Goal: Navigation & Orientation: Find specific page/section

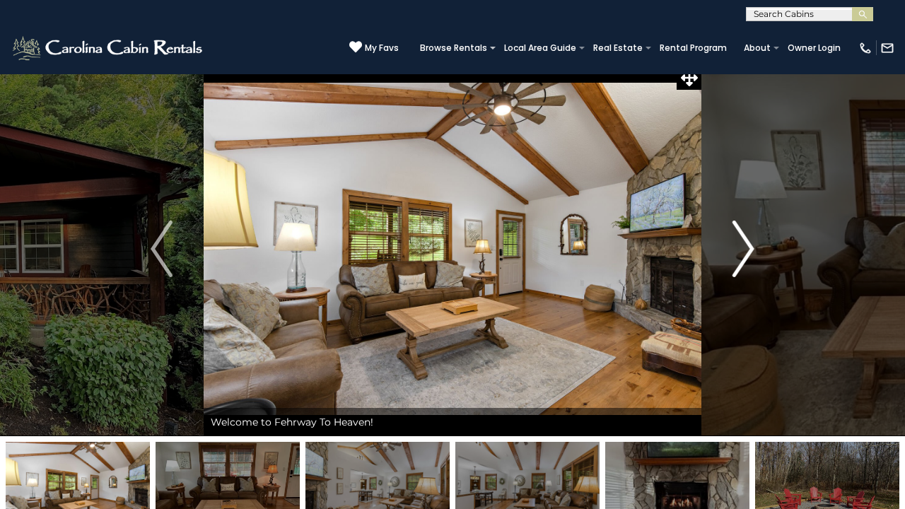
click at [752, 240] on img "Next" at bounding box center [743, 249] width 21 height 57
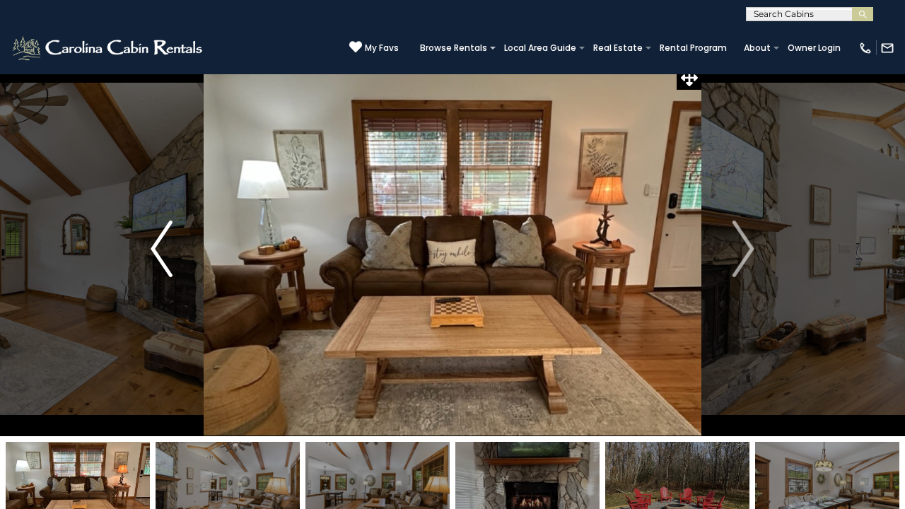
click at [158, 245] on img "Previous" at bounding box center [161, 249] width 21 height 57
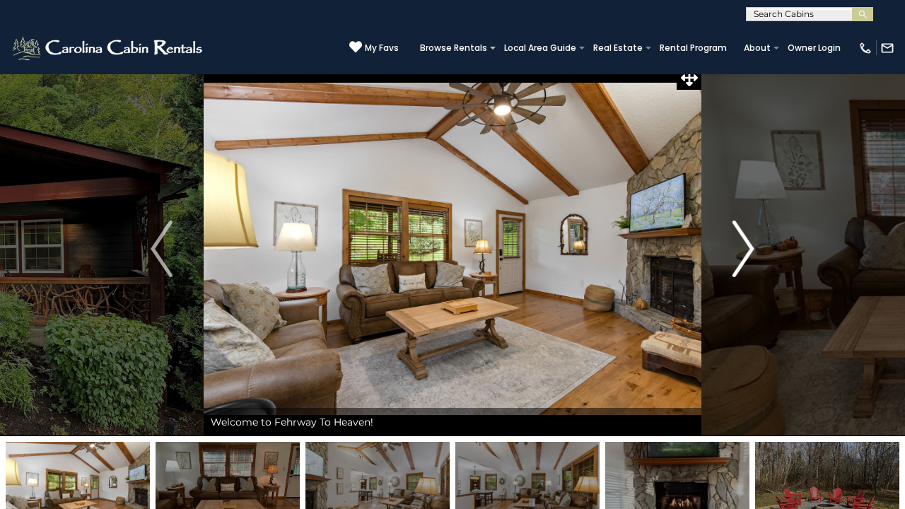
click at [752, 248] on img "Next" at bounding box center [743, 249] width 21 height 57
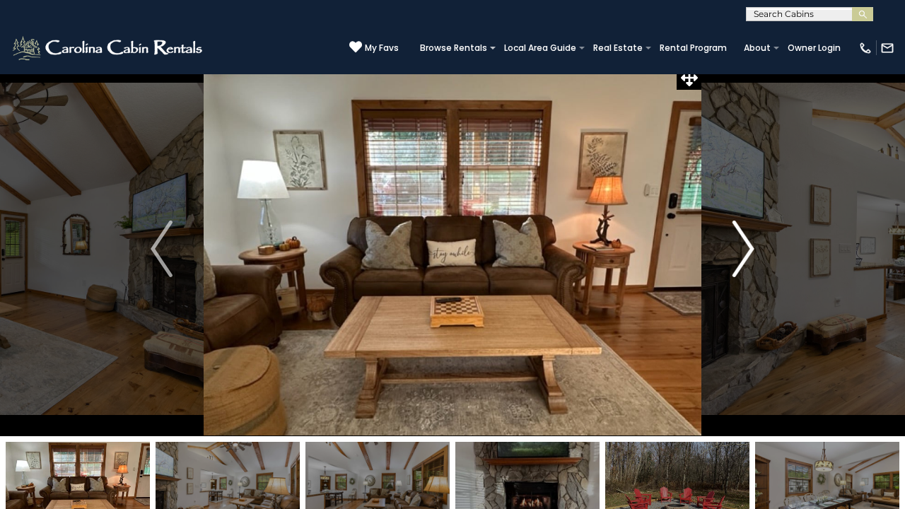
click at [745, 250] on img "Next" at bounding box center [743, 249] width 21 height 57
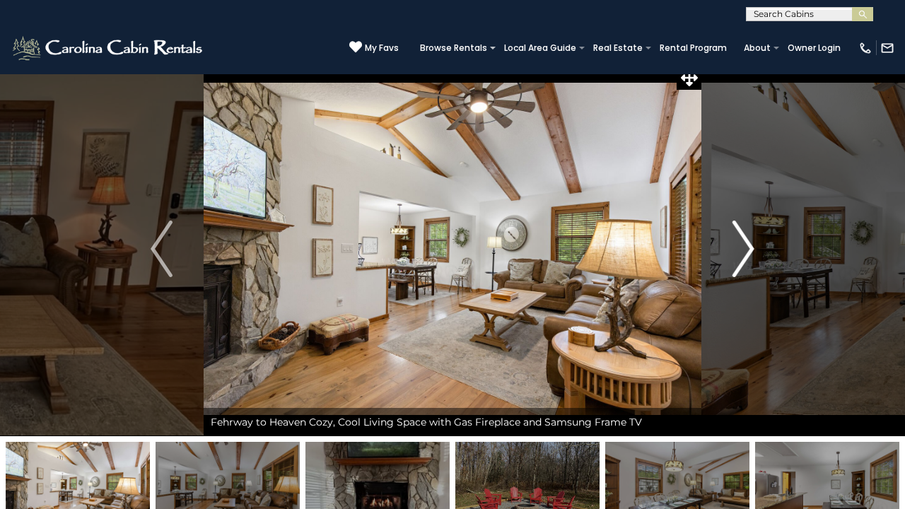
click at [744, 250] on img "Next" at bounding box center [743, 249] width 21 height 57
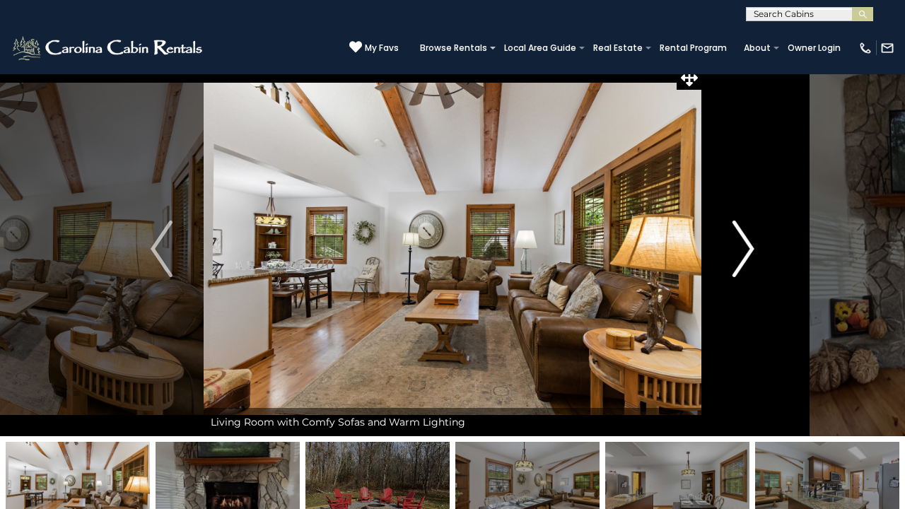
click at [744, 250] on img "Next" at bounding box center [743, 249] width 21 height 57
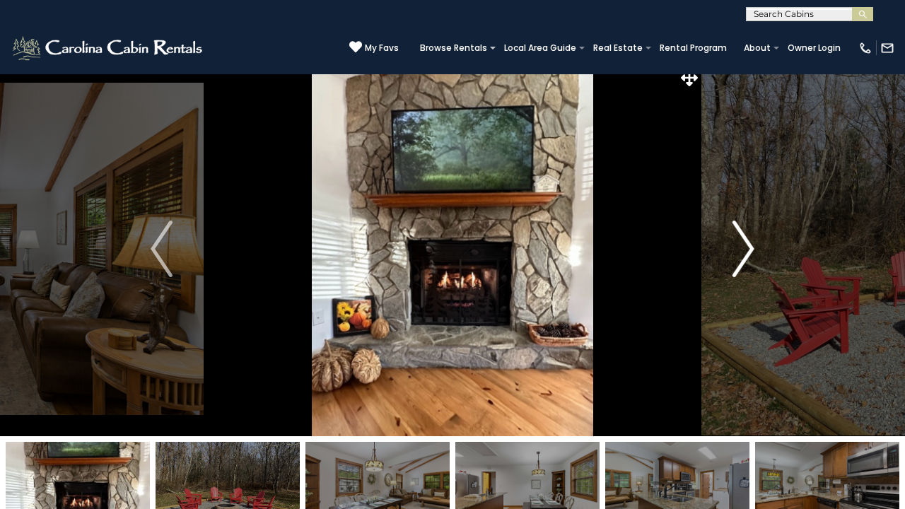
click at [744, 250] on img "Next" at bounding box center [743, 249] width 21 height 57
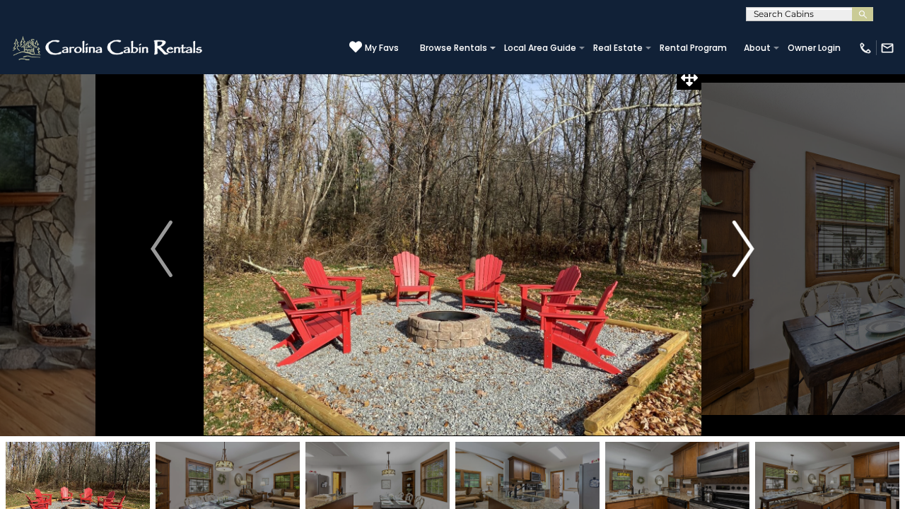
click at [744, 250] on img "Next" at bounding box center [743, 249] width 21 height 57
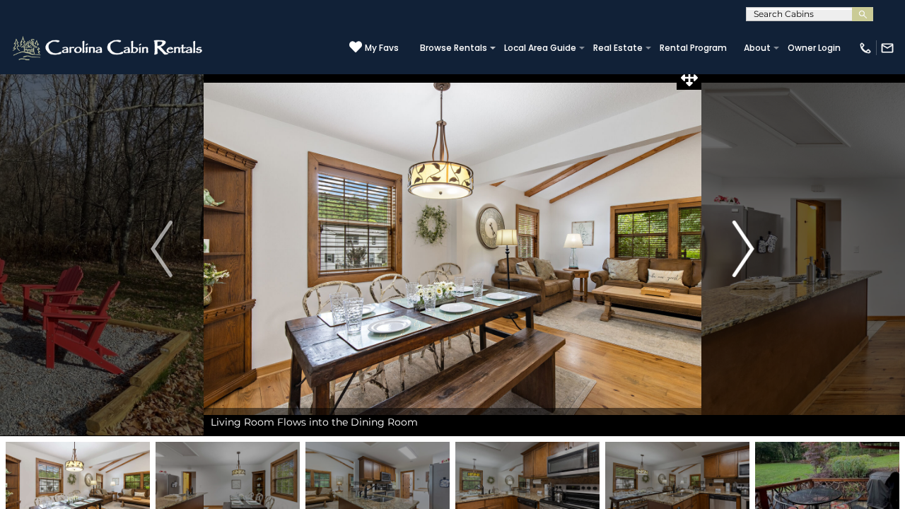
click at [744, 250] on img "Next" at bounding box center [743, 249] width 21 height 57
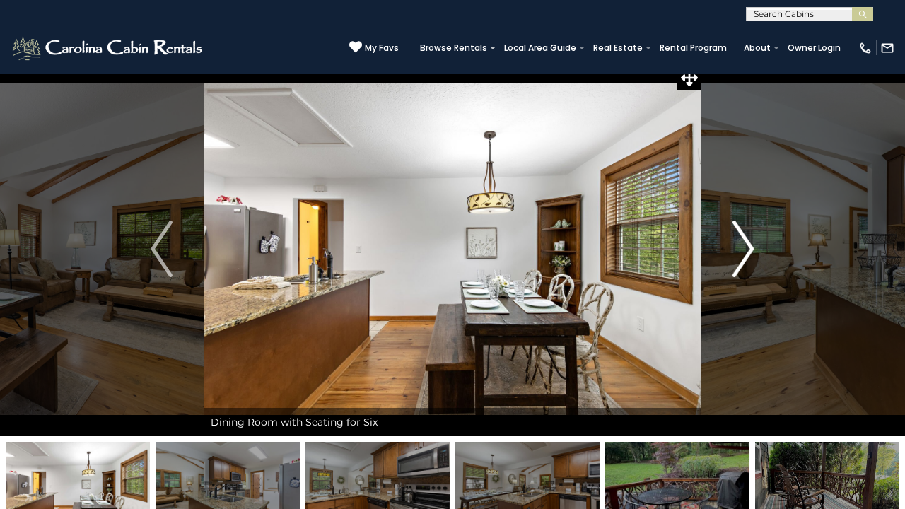
click at [744, 250] on img "Next" at bounding box center [743, 249] width 21 height 57
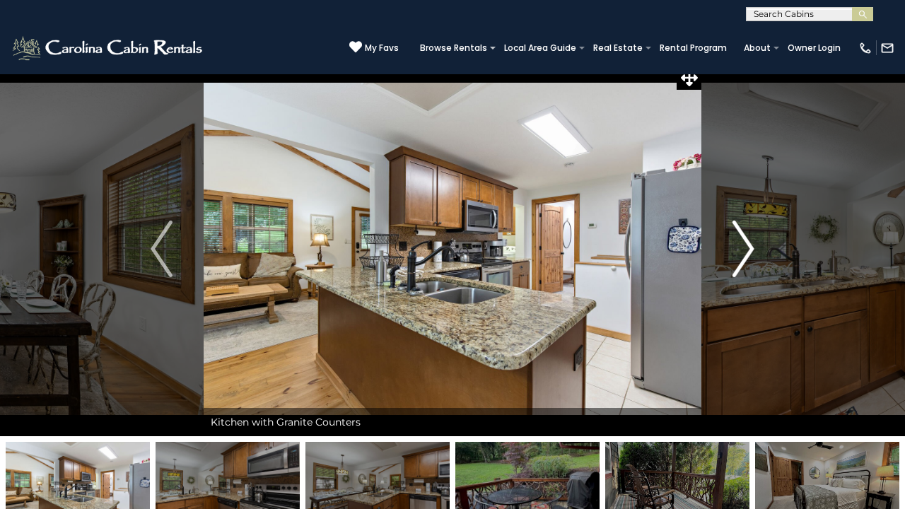
click at [742, 252] on img "Next" at bounding box center [743, 249] width 21 height 57
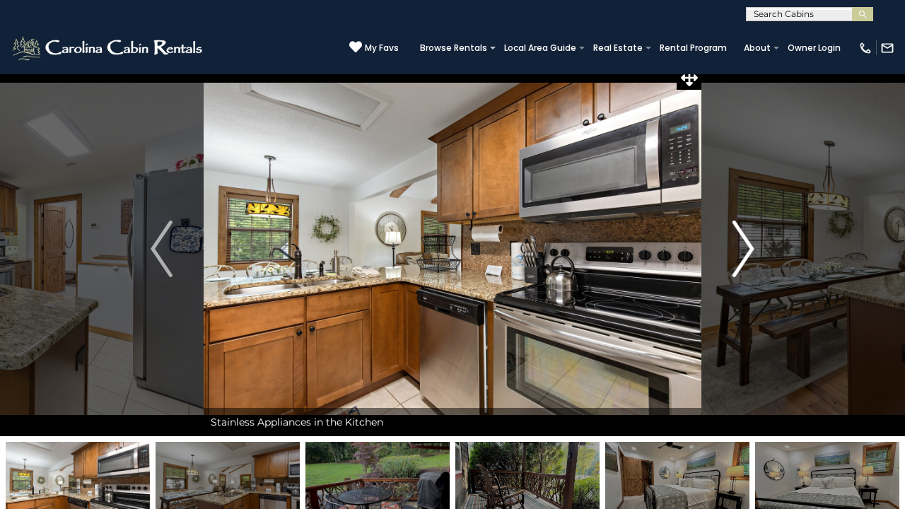
click at [733, 257] on button "Next" at bounding box center [743, 249] width 84 height 375
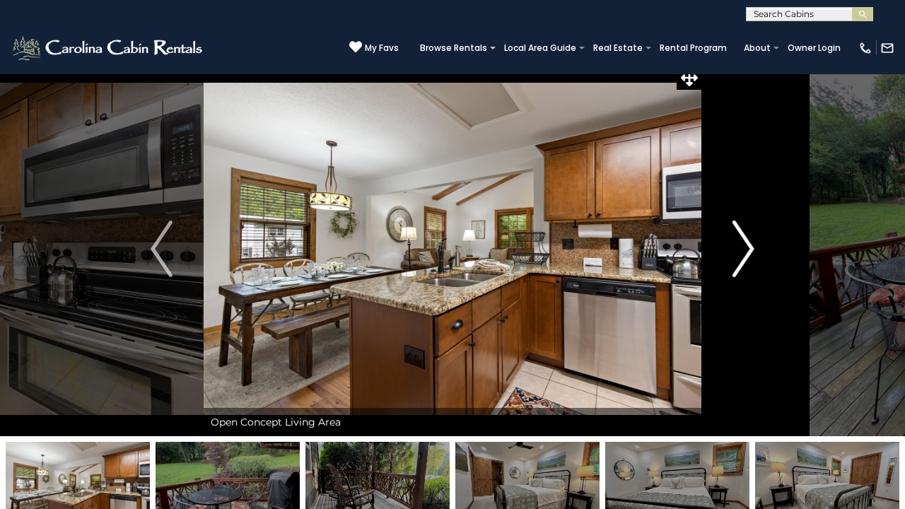
click at [754, 253] on img "Next" at bounding box center [743, 249] width 21 height 57
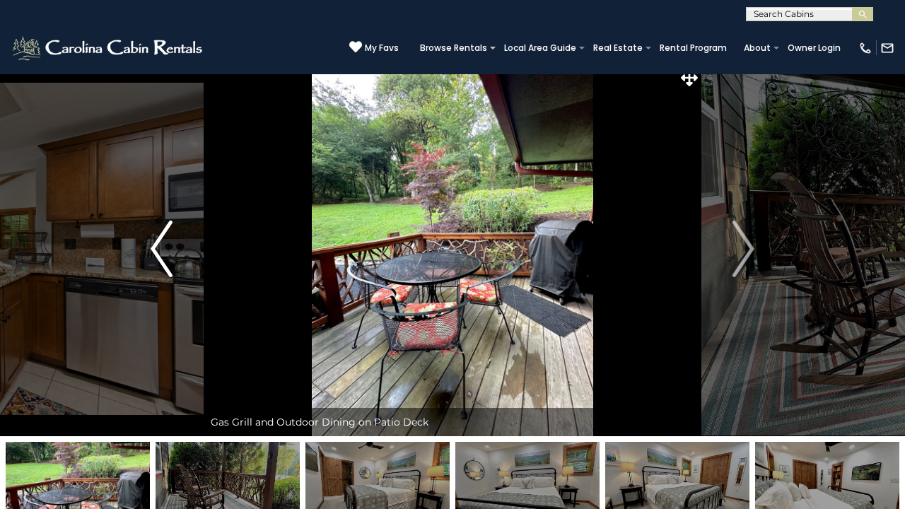
click at [160, 246] on img "Previous" at bounding box center [161, 249] width 21 height 57
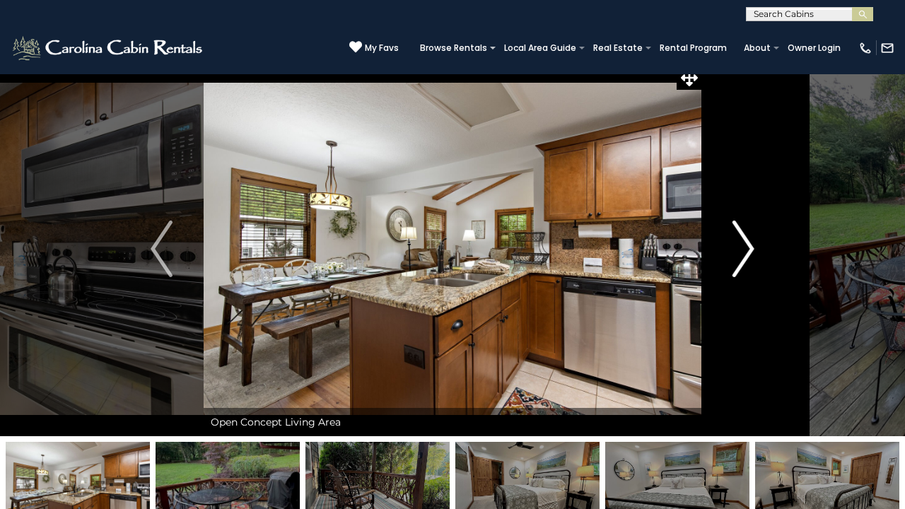
click at [753, 247] on img "Next" at bounding box center [743, 249] width 21 height 57
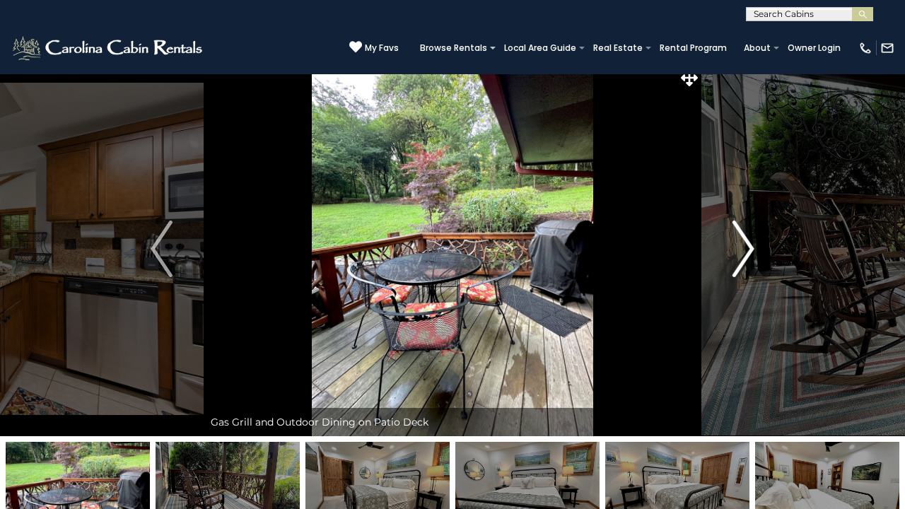
click at [752, 247] on img "Next" at bounding box center [743, 249] width 21 height 57
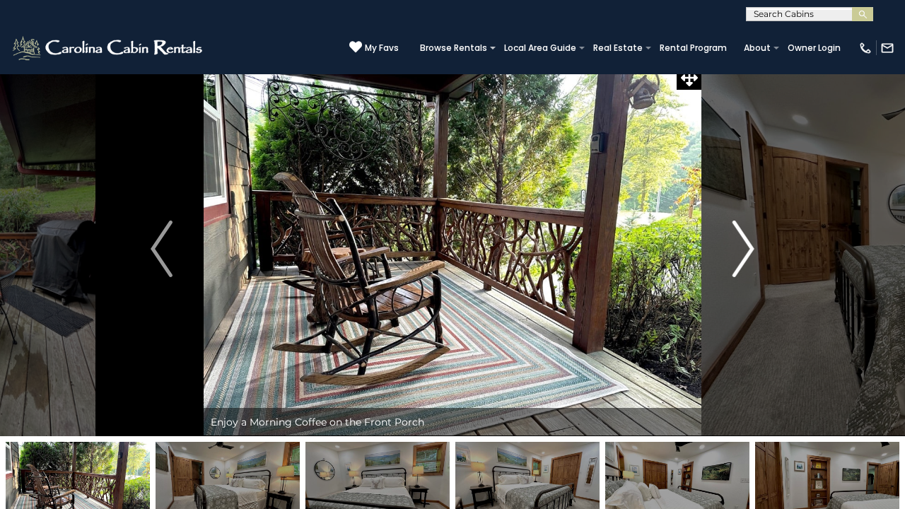
click at [752, 247] on img "Next" at bounding box center [743, 249] width 21 height 57
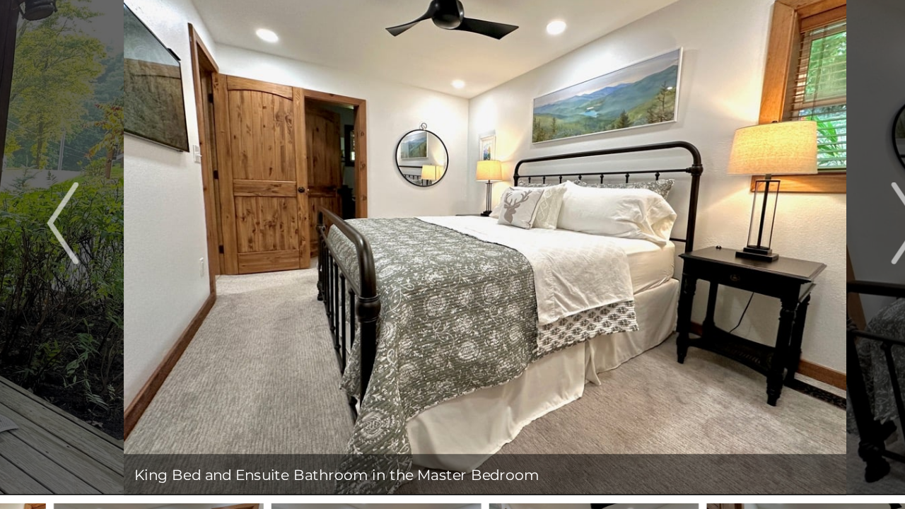
scroll to position [78, 0]
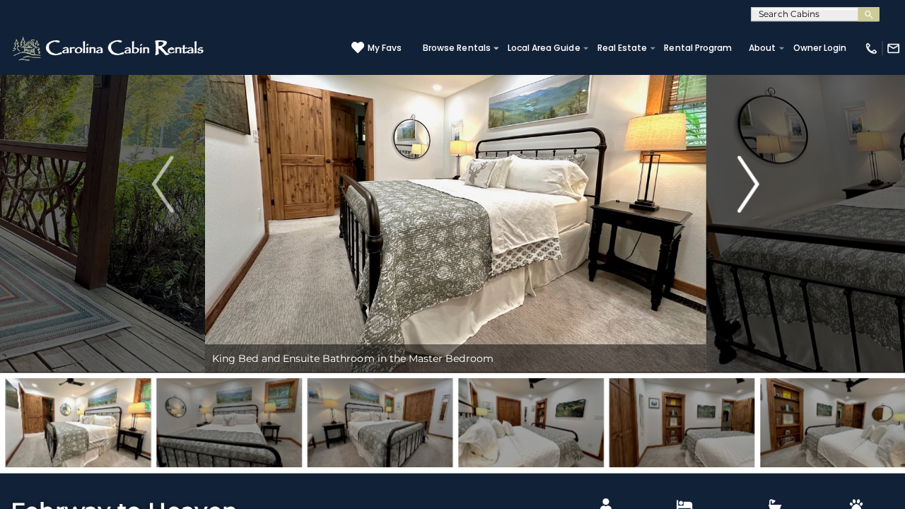
click at [745, 176] on img "Next" at bounding box center [743, 183] width 21 height 57
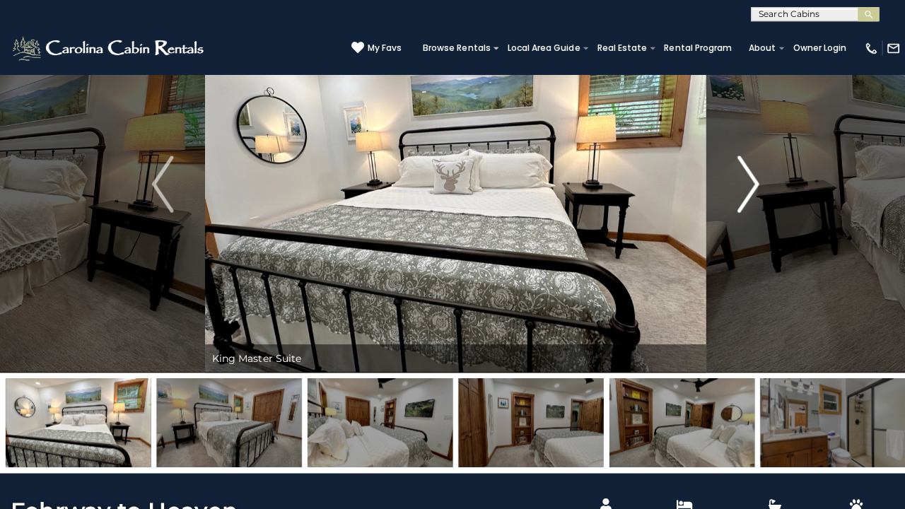
click at [740, 175] on img "Next" at bounding box center [743, 183] width 21 height 57
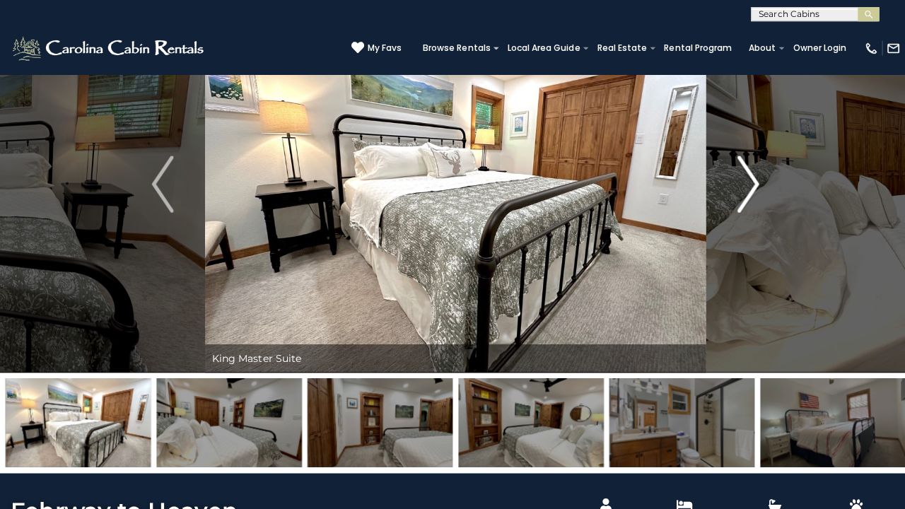
click at [752, 173] on img "Next" at bounding box center [743, 183] width 21 height 57
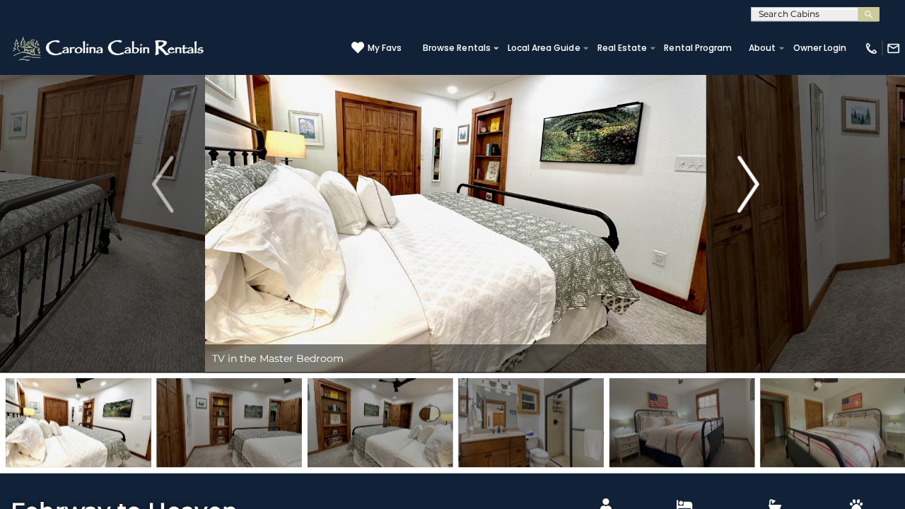
click at [751, 173] on img "Next" at bounding box center [743, 183] width 21 height 57
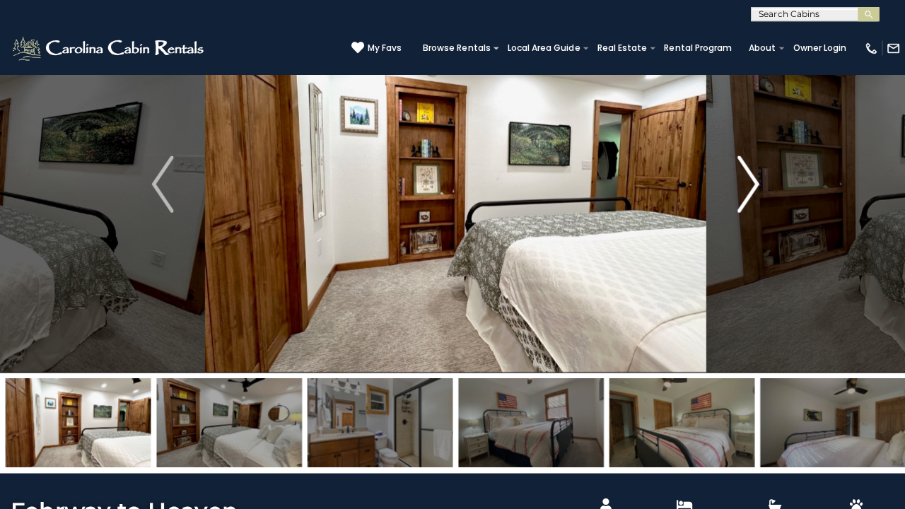
click at [746, 174] on img "Next" at bounding box center [743, 183] width 21 height 57
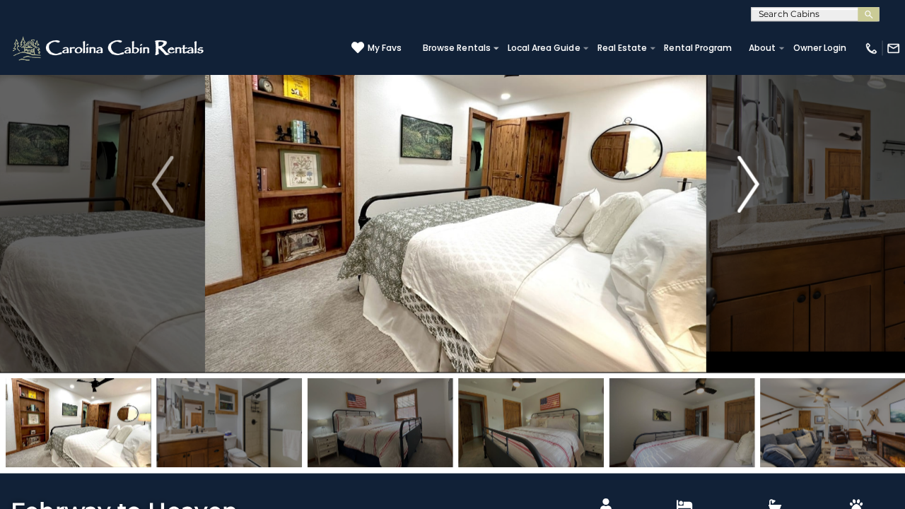
click at [746, 174] on img "Next" at bounding box center [743, 183] width 21 height 57
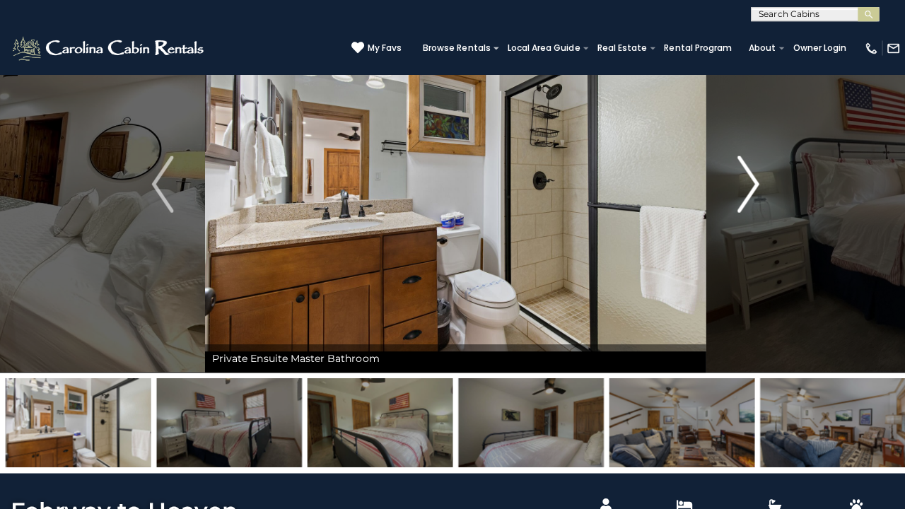
drag, startPoint x: 730, startPoint y: 194, endPoint x: 738, endPoint y: 188, distance: 10.6
click at [738, 188] on button "Next" at bounding box center [743, 183] width 84 height 375
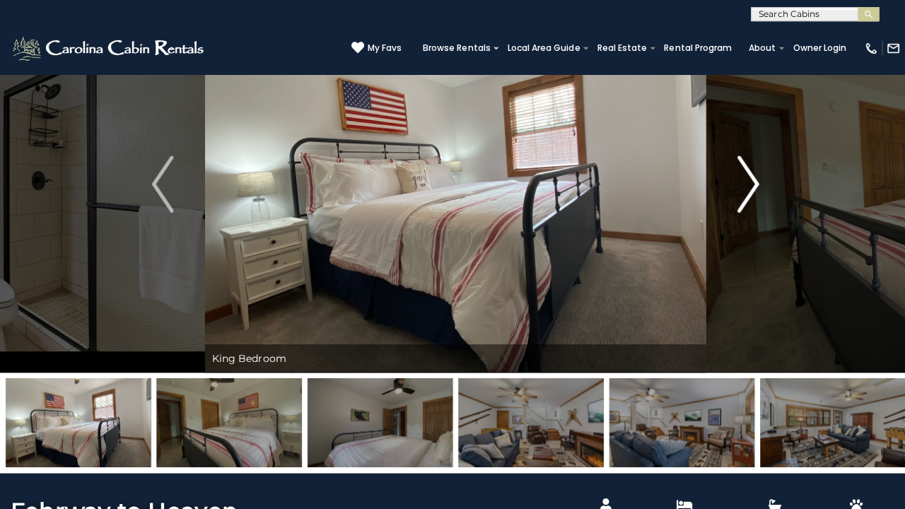
click at [747, 186] on img "Next" at bounding box center [743, 183] width 21 height 57
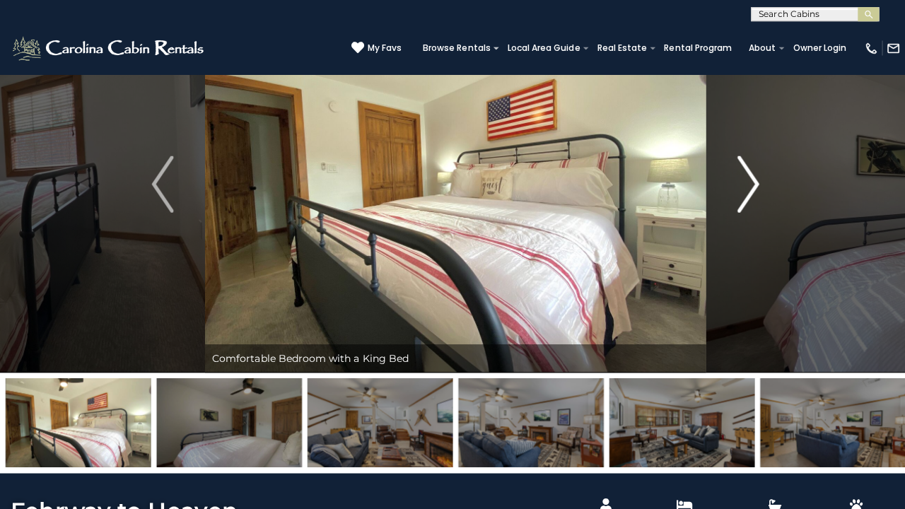
click at [747, 186] on img "Next" at bounding box center [743, 183] width 21 height 57
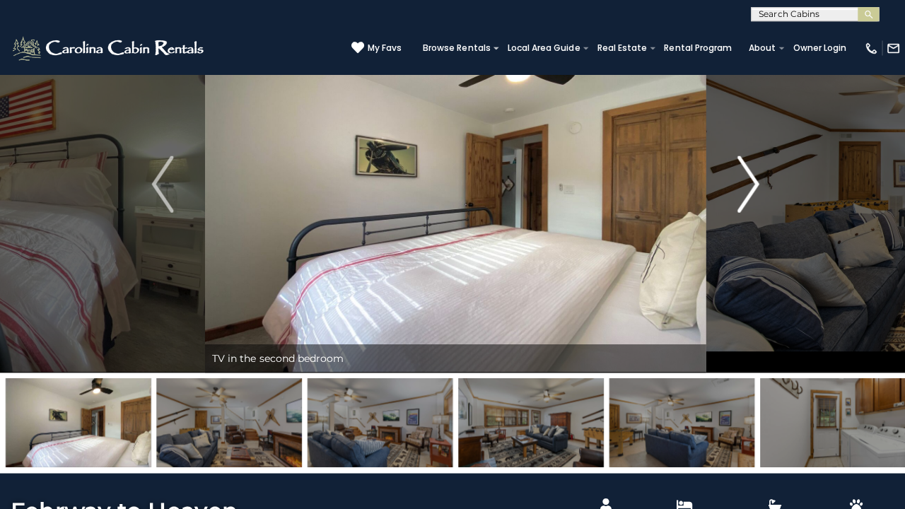
click at [747, 186] on img "Next" at bounding box center [743, 183] width 21 height 57
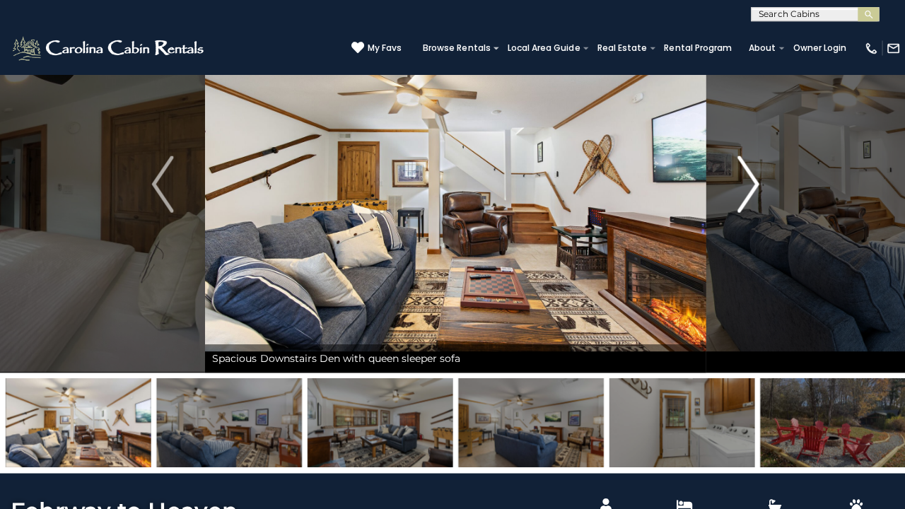
click at [747, 186] on img "Next" at bounding box center [743, 183] width 21 height 57
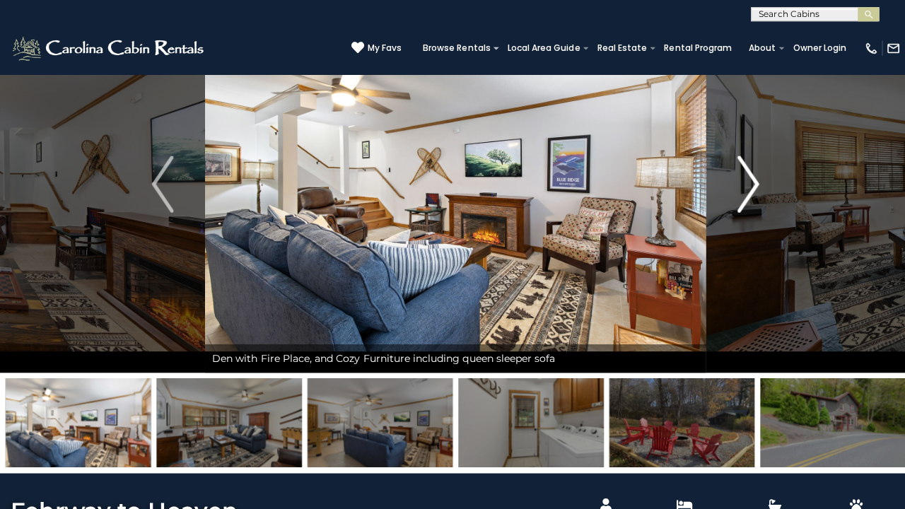
click at [747, 180] on img "Next" at bounding box center [743, 183] width 21 height 57
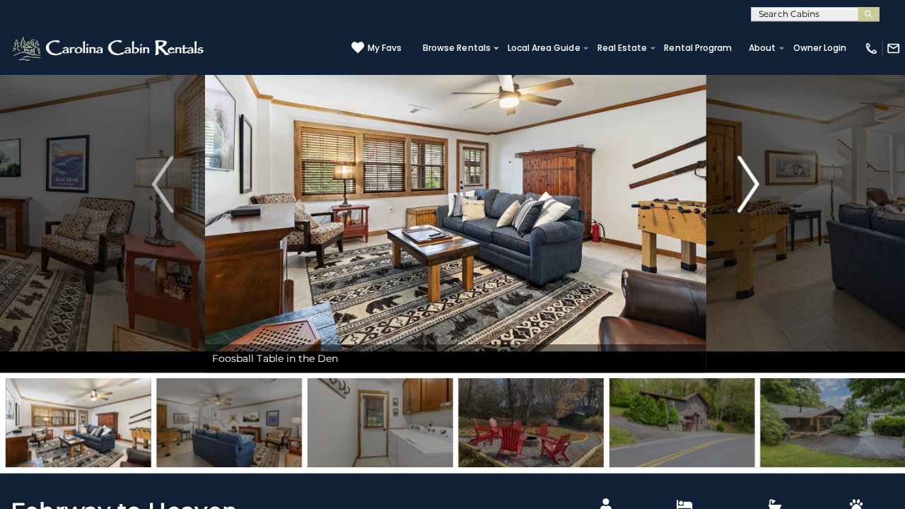
click at [749, 181] on img "Next" at bounding box center [743, 183] width 21 height 57
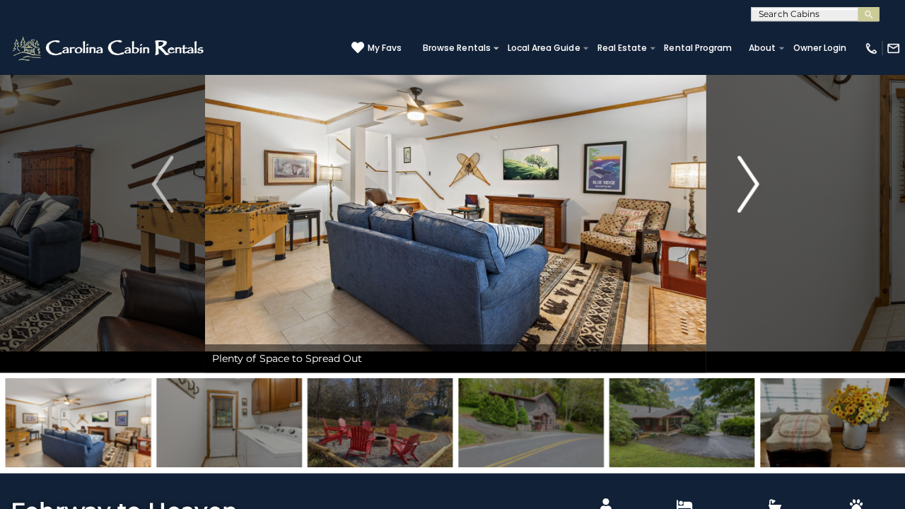
click at [749, 180] on img "Next" at bounding box center [743, 183] width 21 height 57
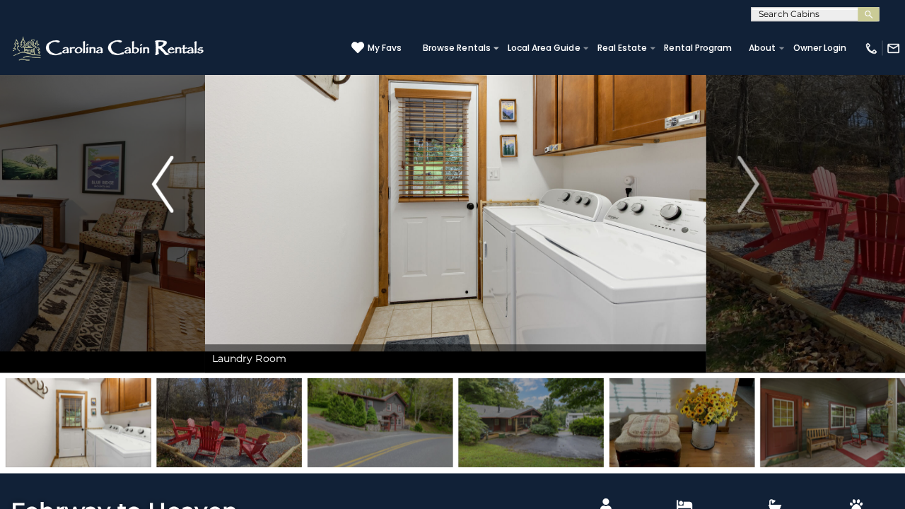
click at [155, 178] on img "Previous" at bounding box center [161, 183] width 21 height 57
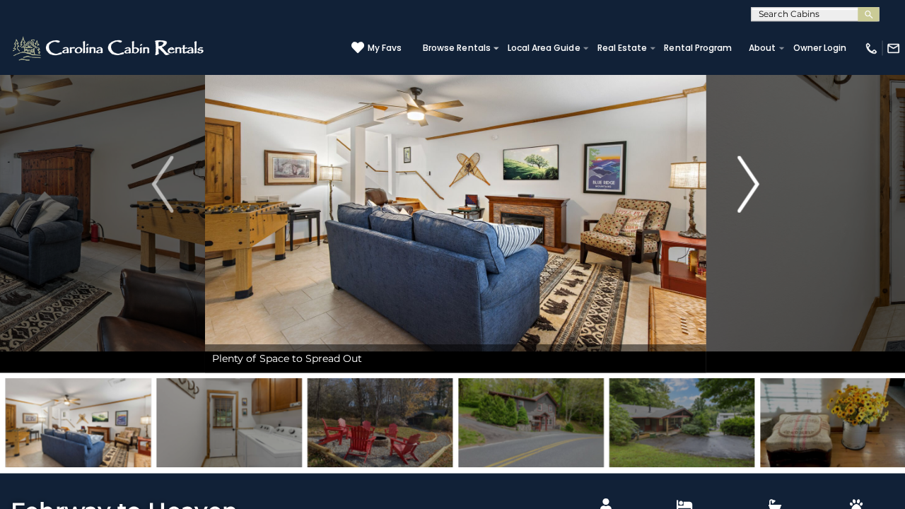
click at [748, 181] on img "Next" at bounding box center [743, 183] width 21 height 57
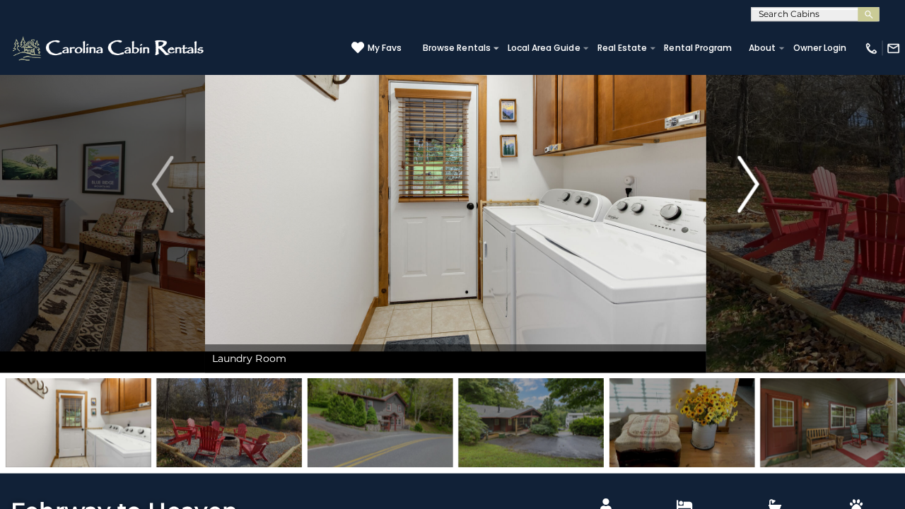
click at [748, 180] on img "Next" at bounding box center [743, 183] width 21 height 57
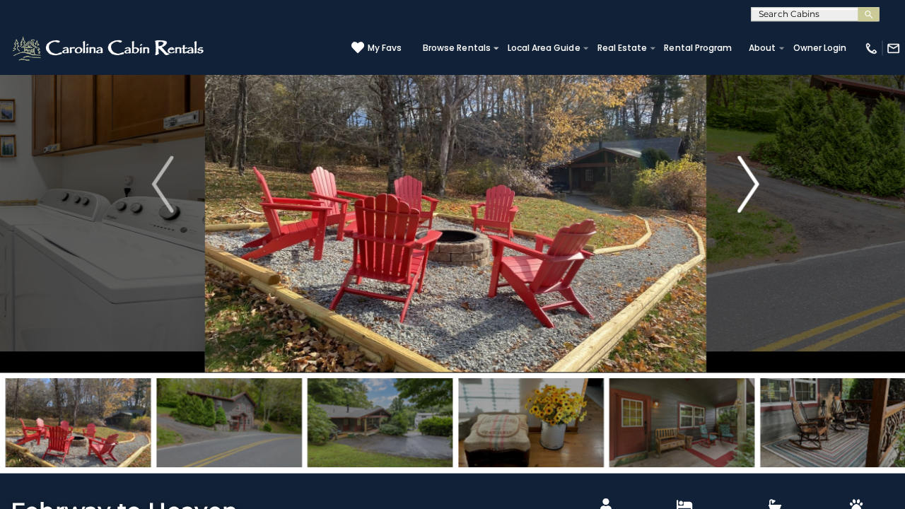
click at [748, 180] on img "Next" at bounding box center [743, 183] width 21 height 57
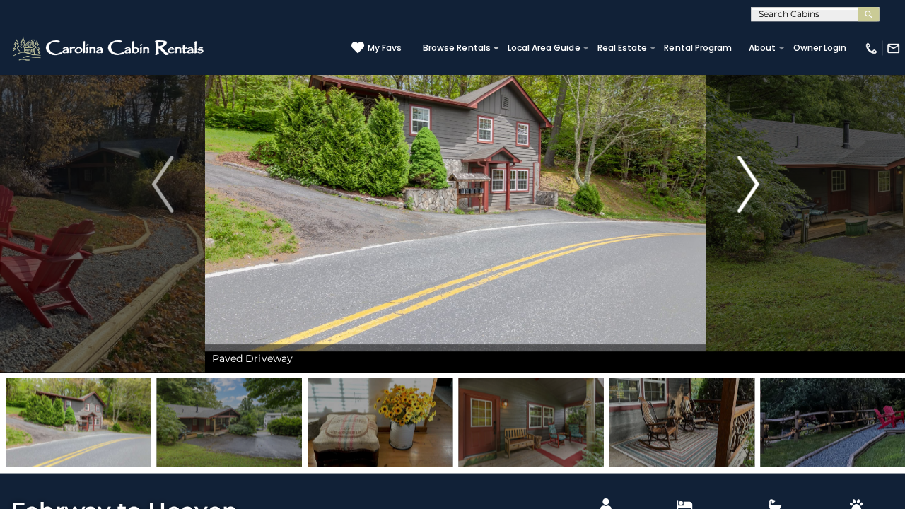
click at [747, 180] on img "Next" at bounding box center [743, 183] width 21 height 57
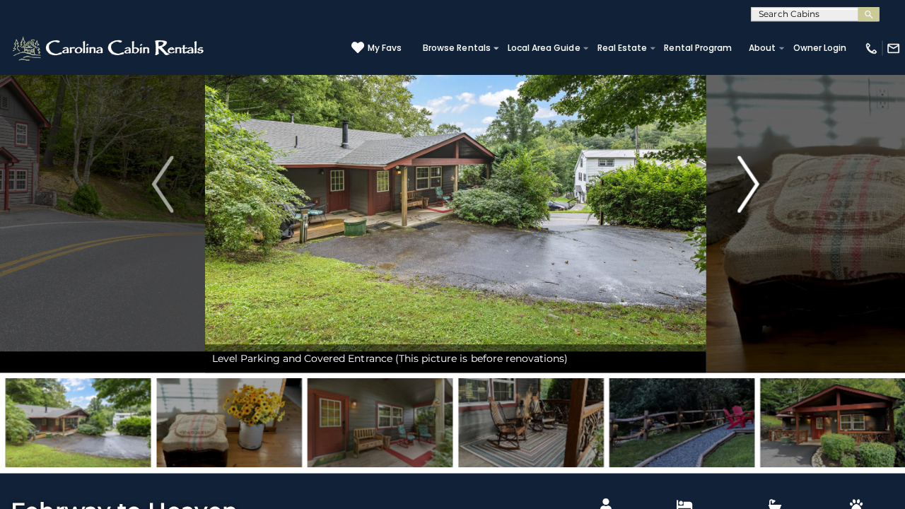
click at [747, 180] on img "Next" at bounding box center [743, 183] width 21 height 57
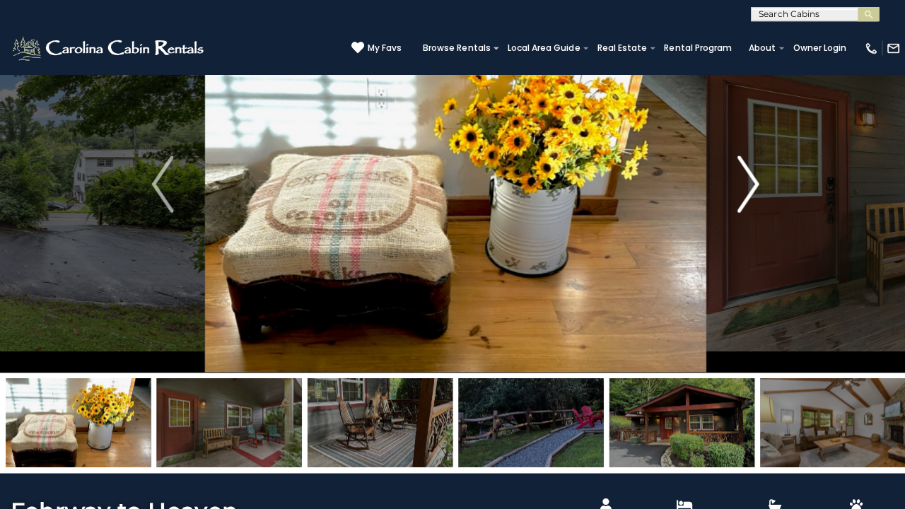
click at [747, 180] on img "Next" at bounding box center [743, 183] width 21 height 57
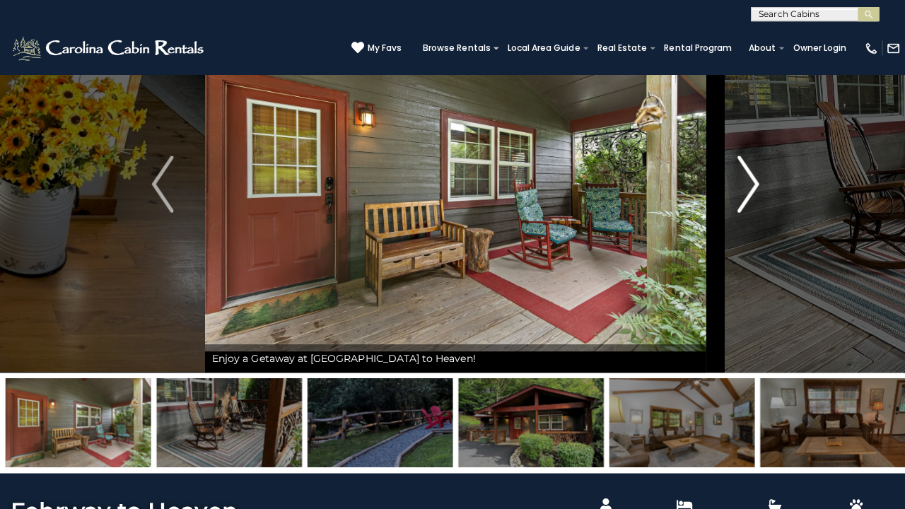
click at [747, 180] on img "Next" at bounding box center [743, 183] width 21 height 57
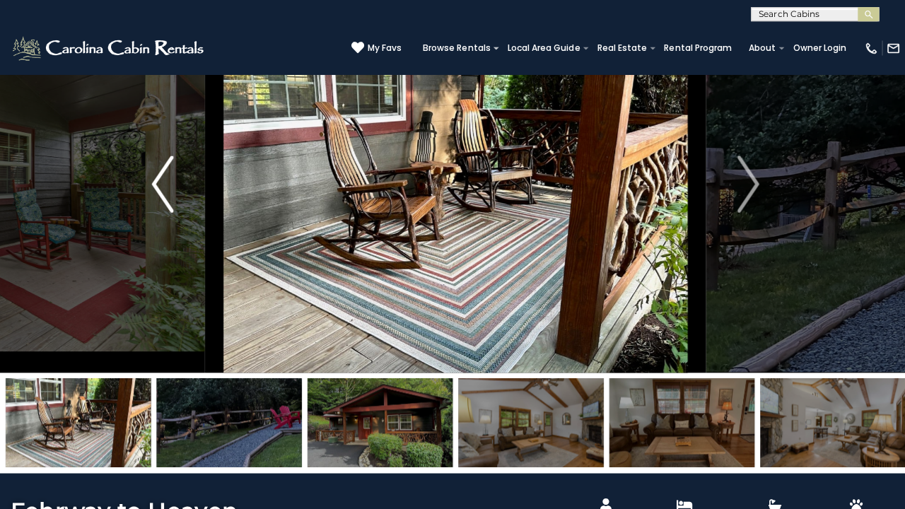
click at [158, 182] on img "Previous" at bounding box center [161, 183] width 21 height 57
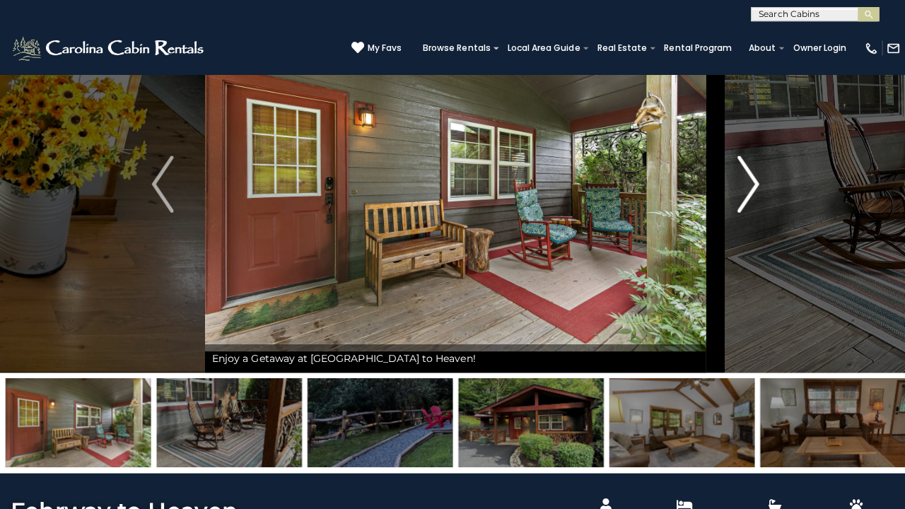
click at [754, 176] on img "Next" at bounding box center [743, 183] width 21 height 57
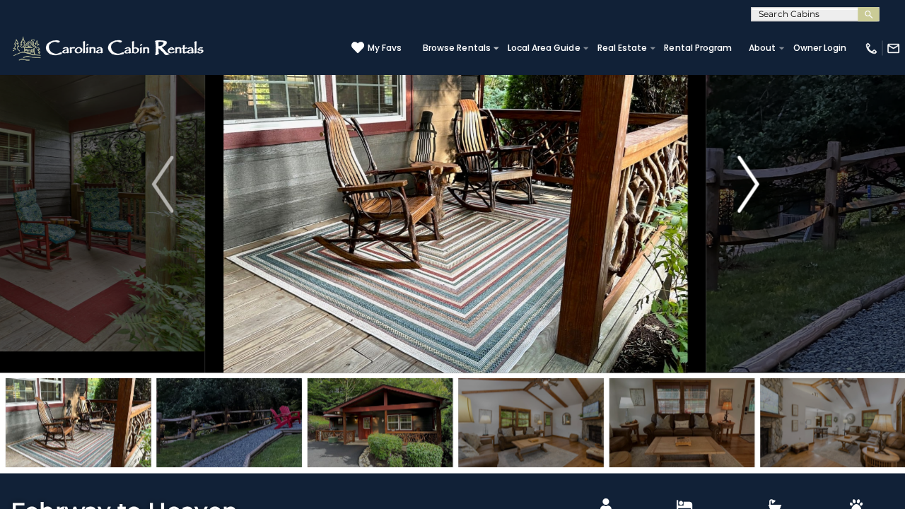
click at [752, 176] on img "Next" at bounding box center [743, 183] width 21 height 57
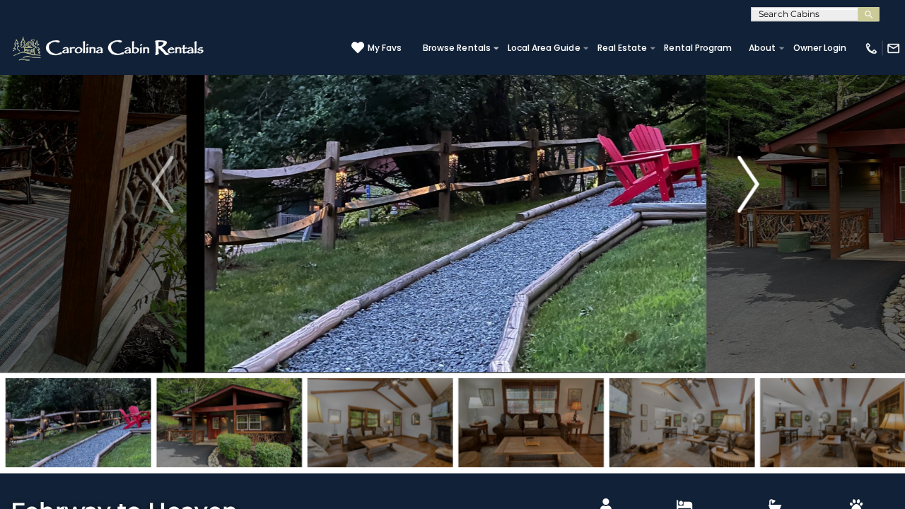
click at [752, 176] on img "Next" at bounding box center [743, 183] width 21 height 57
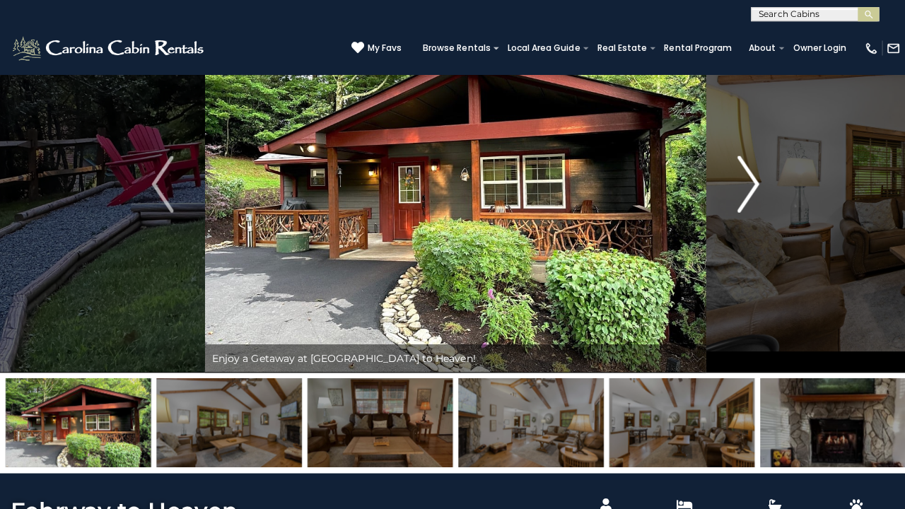
click at [749, 176] on img "Next" at bounding box center [743, 183] width 21 height 57
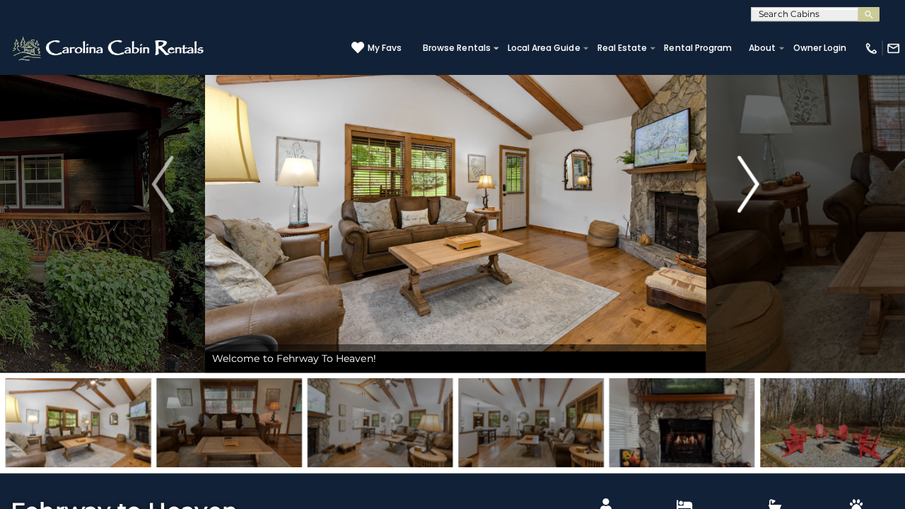
click at [756, 182] on button "Next" at bounding box center [743, 183] width 84 height 375
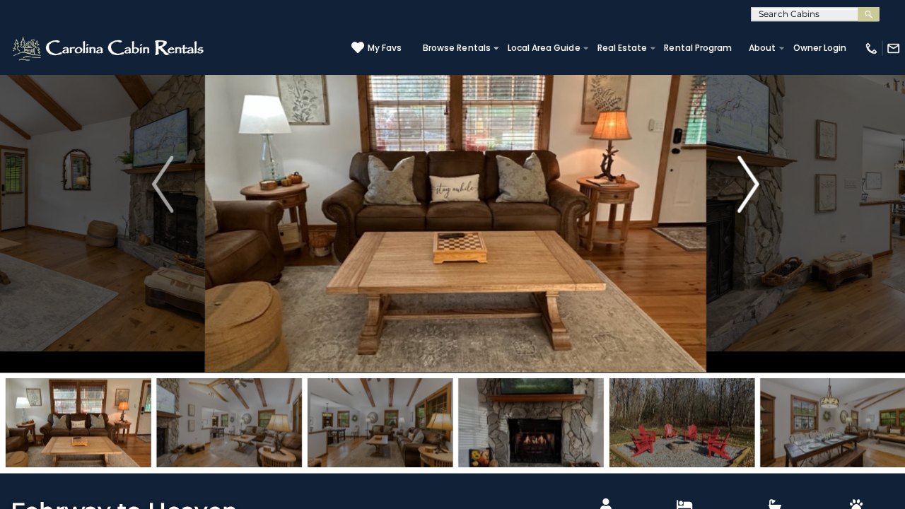
click at [747, 180] on img "Next" at bounding box center [743, 183] width 21 height 57
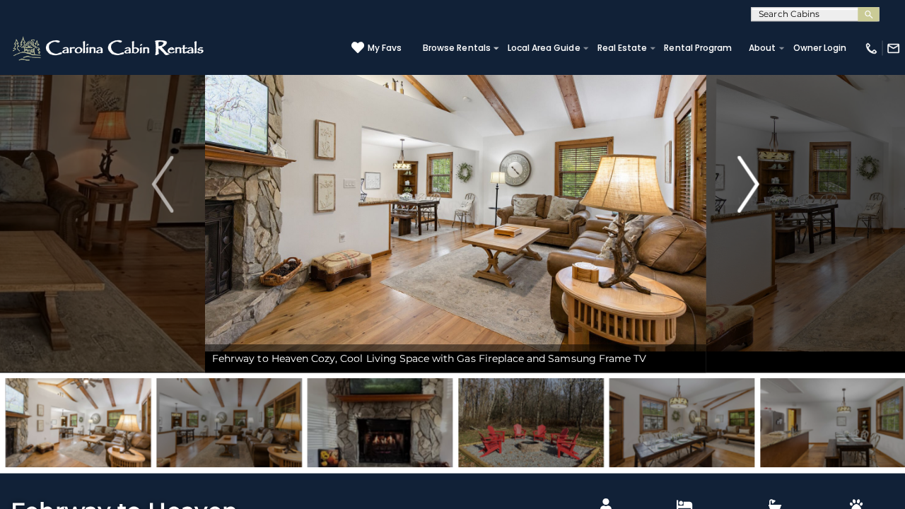
click at [749, 177] on img "Next" at bounding box center [743, 183] width 21 height 57
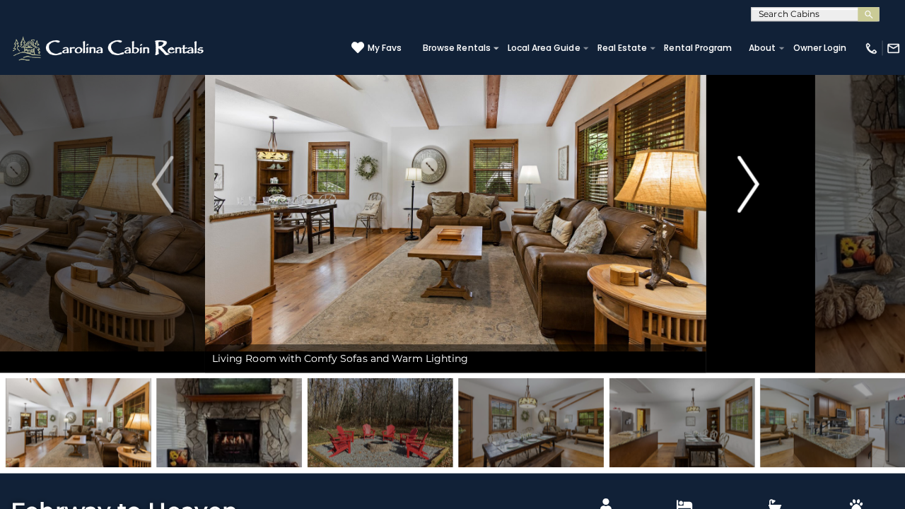
click at [748, 176] on img "Next" at bounding box center [743, 183] width 21 height 57
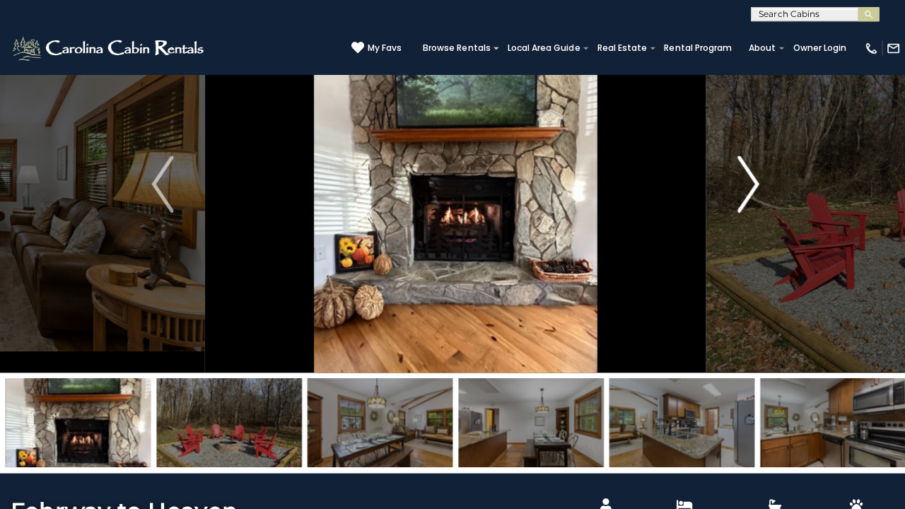
click at [748, 176] on img "Next" at bounding box center [743, 183] width 21 height 57
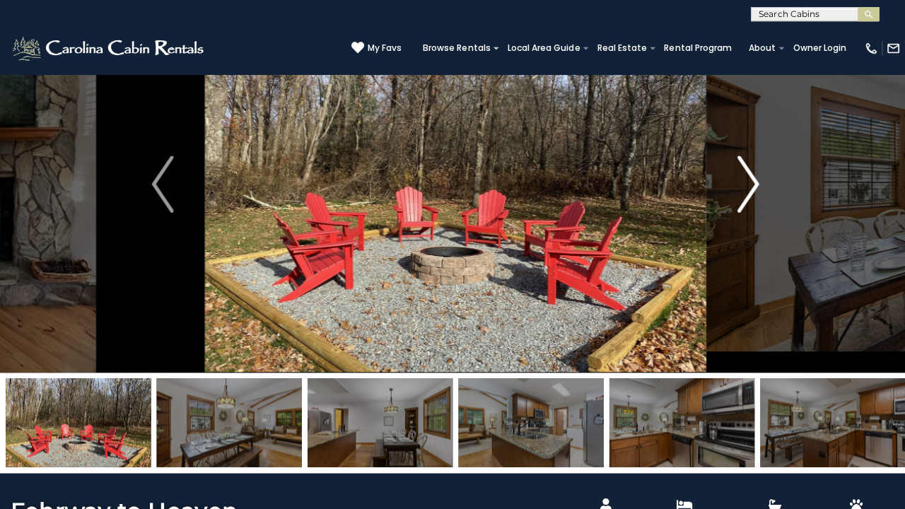
click at [748, 176] on img "Next" at bounding box center [743, 183] width 21 height 57
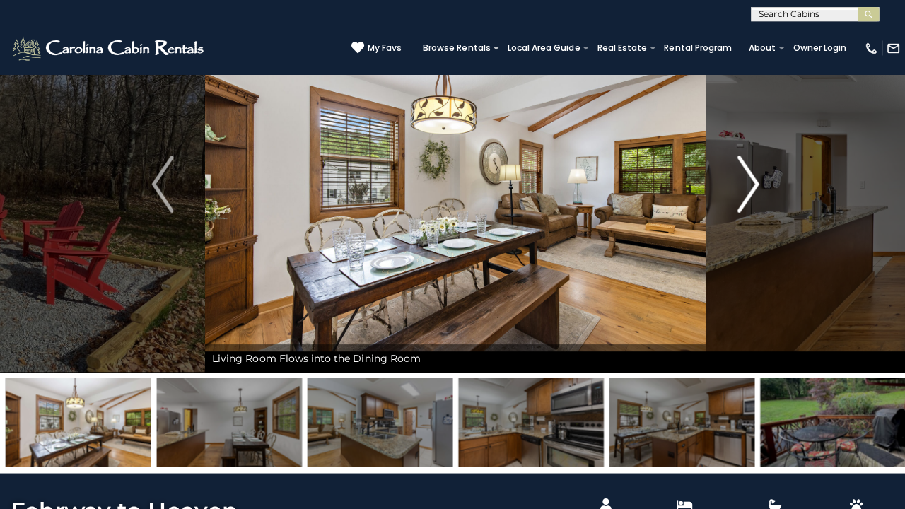
click at [748, 176] on img "Next" at bounding box center [743, 183] width 21 height 57
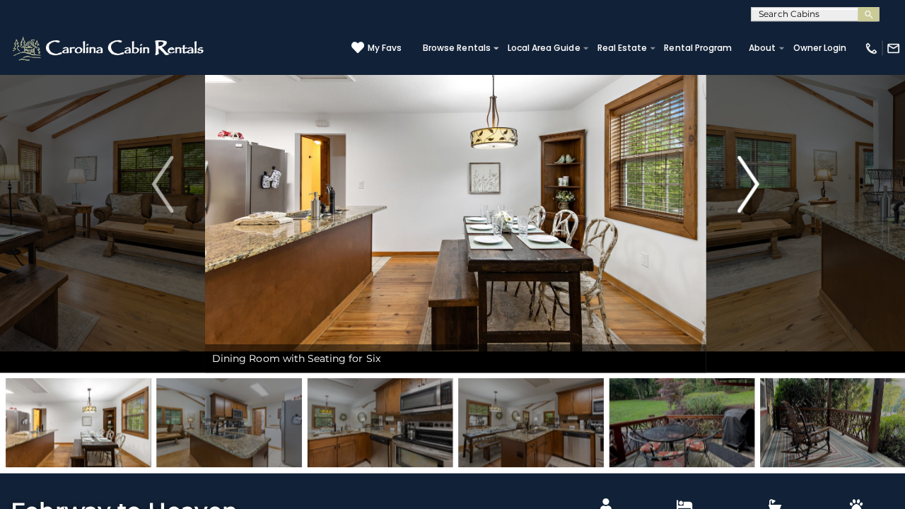
click at [748, 174] on img "Next" at bounding box center [743, 183] width 21 height 57
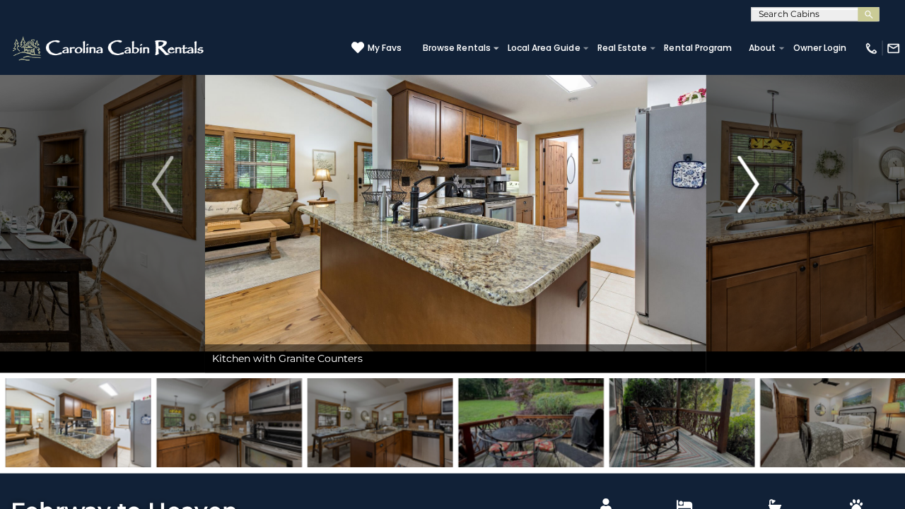
click at [748, 173] on img "Next" at bounding box center [743, 183] width 21 height 57
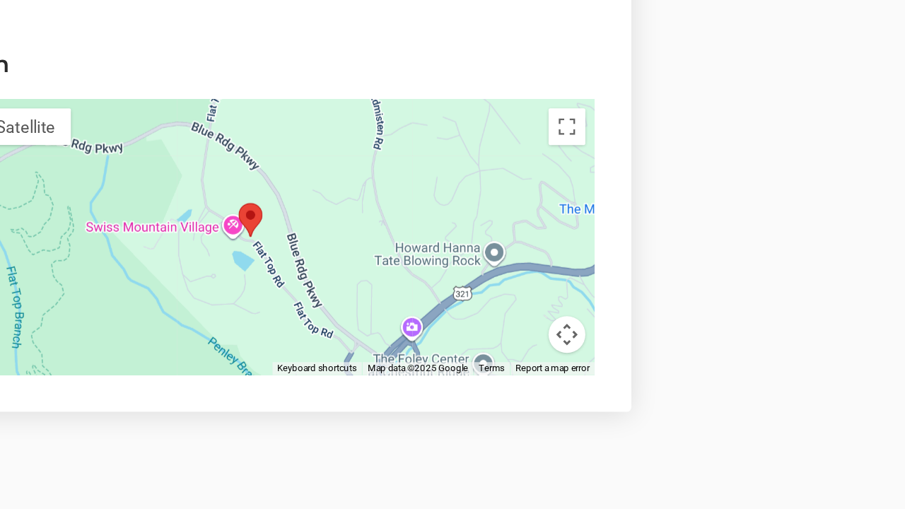
scroll to position [3700, 0]
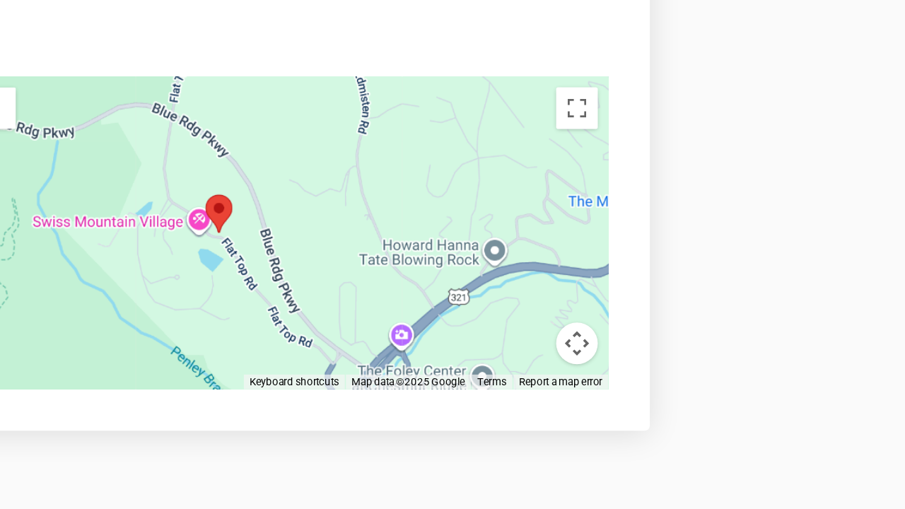
drag, startPoint x: 339, startPoint y: 249, endPoint x: 346, endPoint y: 265, distance: 17.5
click at [346, 265] on section "Location ← Move left → Move right ↑ Move up ↓ Move down + Zoom in - Zoom out Ho…" at bounding box center [303, 306] width 585 height 301
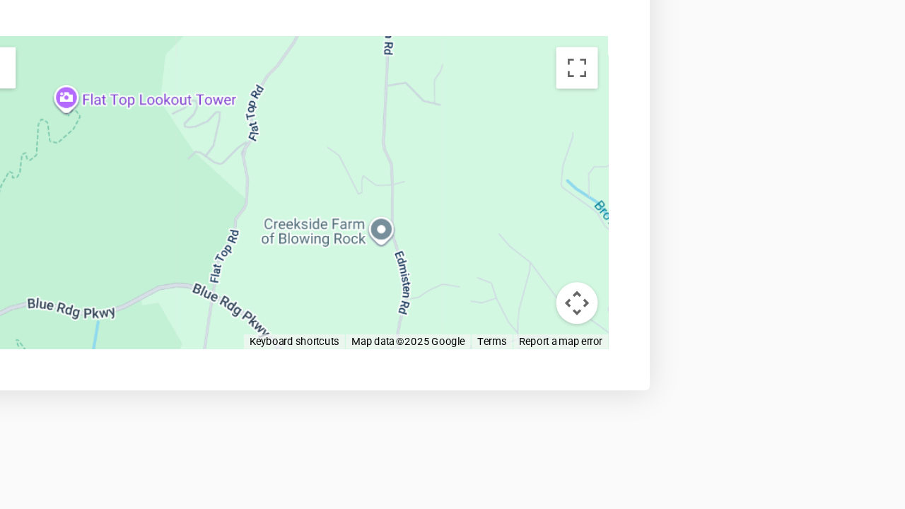
drag, startPoint x: 344, startPoint y: 264, endPoint x: 335, endPoint y: 344, distance: 80.4
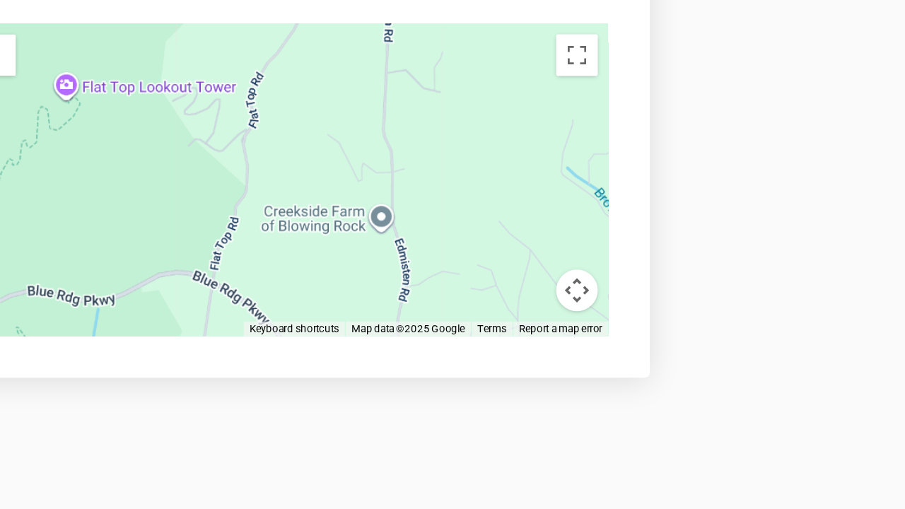
scroll to position [3736, 0]
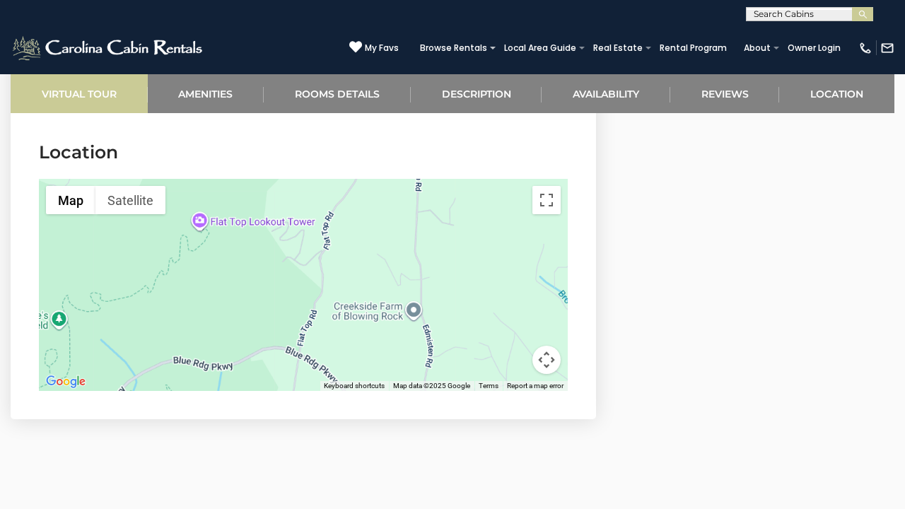
click at [87, 89] on link "Virtual Tour" at bounding box center [79, 93] width 137 height 39
click at [91, 91] on link "Virtual Tour" at bounding box center [79, 93] width 137 height 39
click at [91, 90] on link "Virtual Tour" at bounding box center [79, 93] width 137 height 39
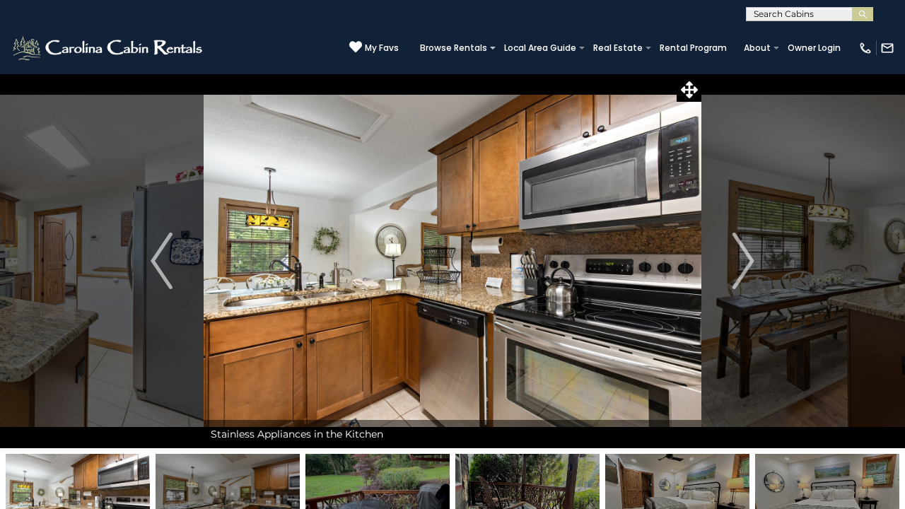
scroll to position [0, 0]
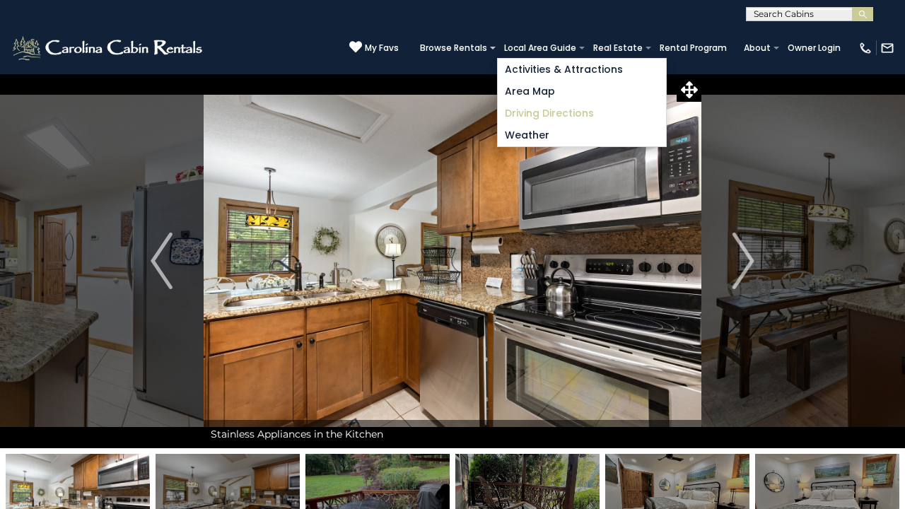
click at [552, 112] on link "Driving Directions" at bounding box center [582, 114] width 168 height 22
